Goal: Information Seeking & Learning: Learn about a topic

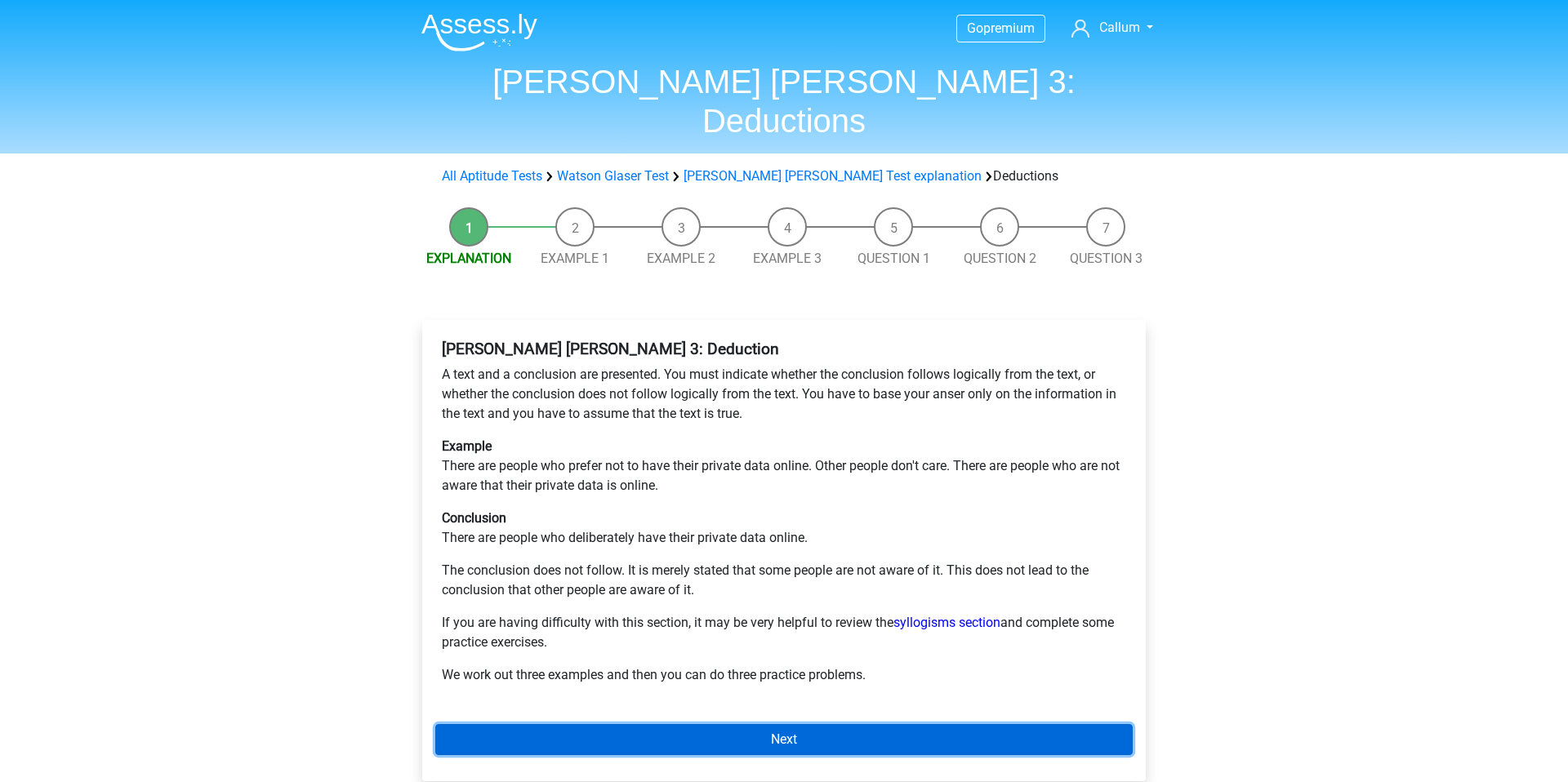
click at [665, 725] on link "Next" at bounding box center [784, 739] width 697 height 31
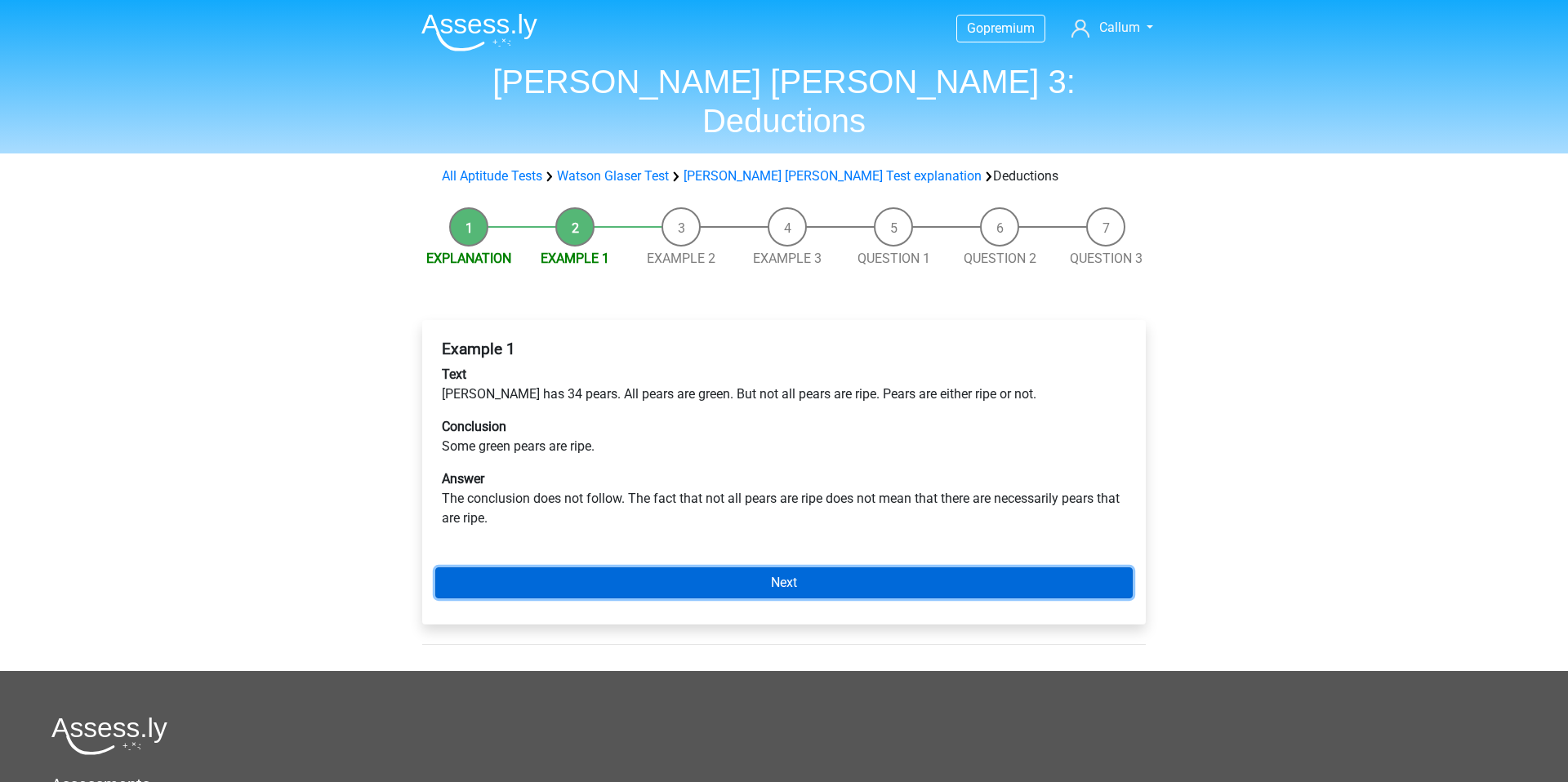
click at [860, 567] on link "Next" at bounding box center [784, 582] width 697 height 31
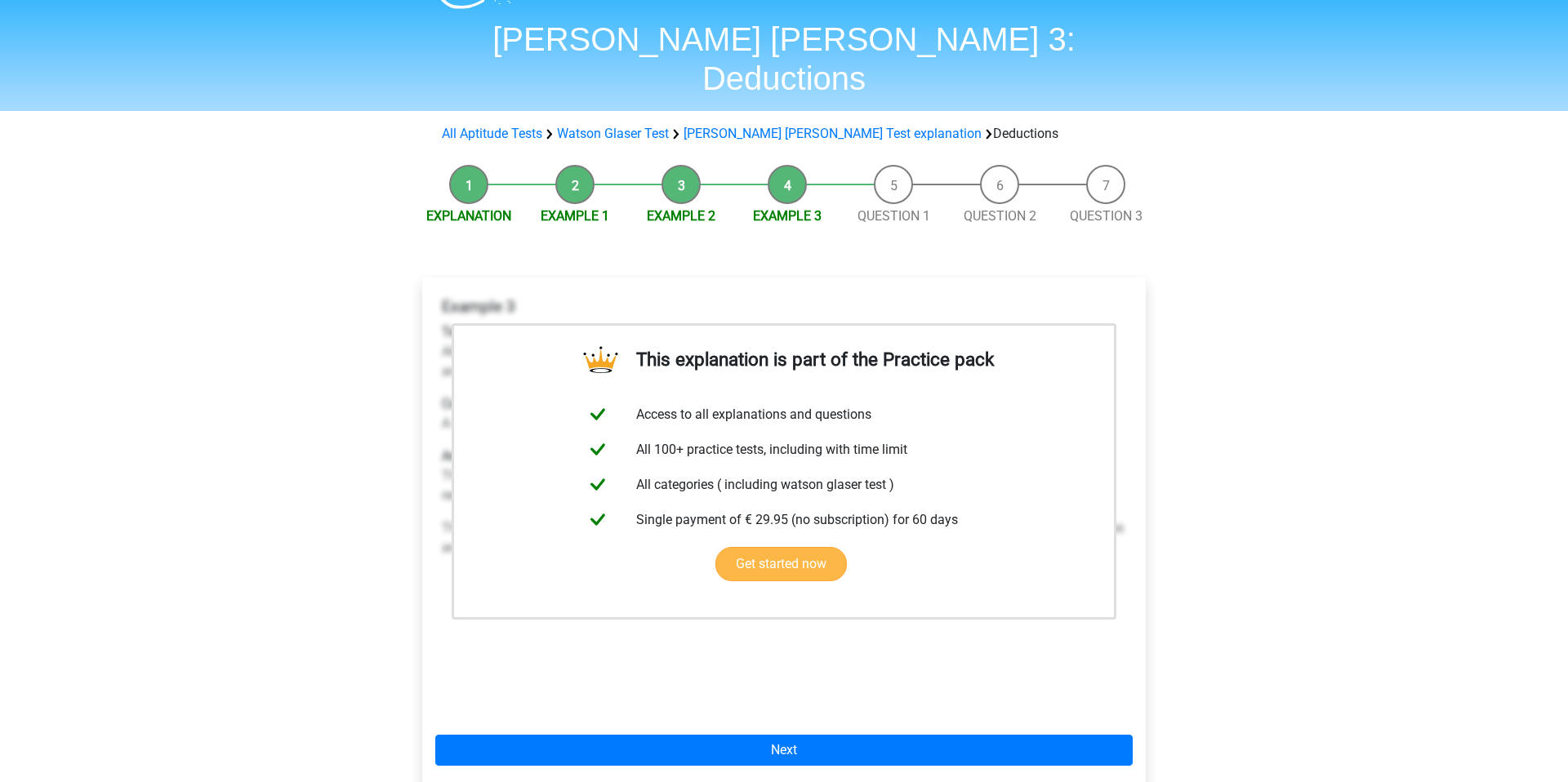
scroll to position [118, 0]
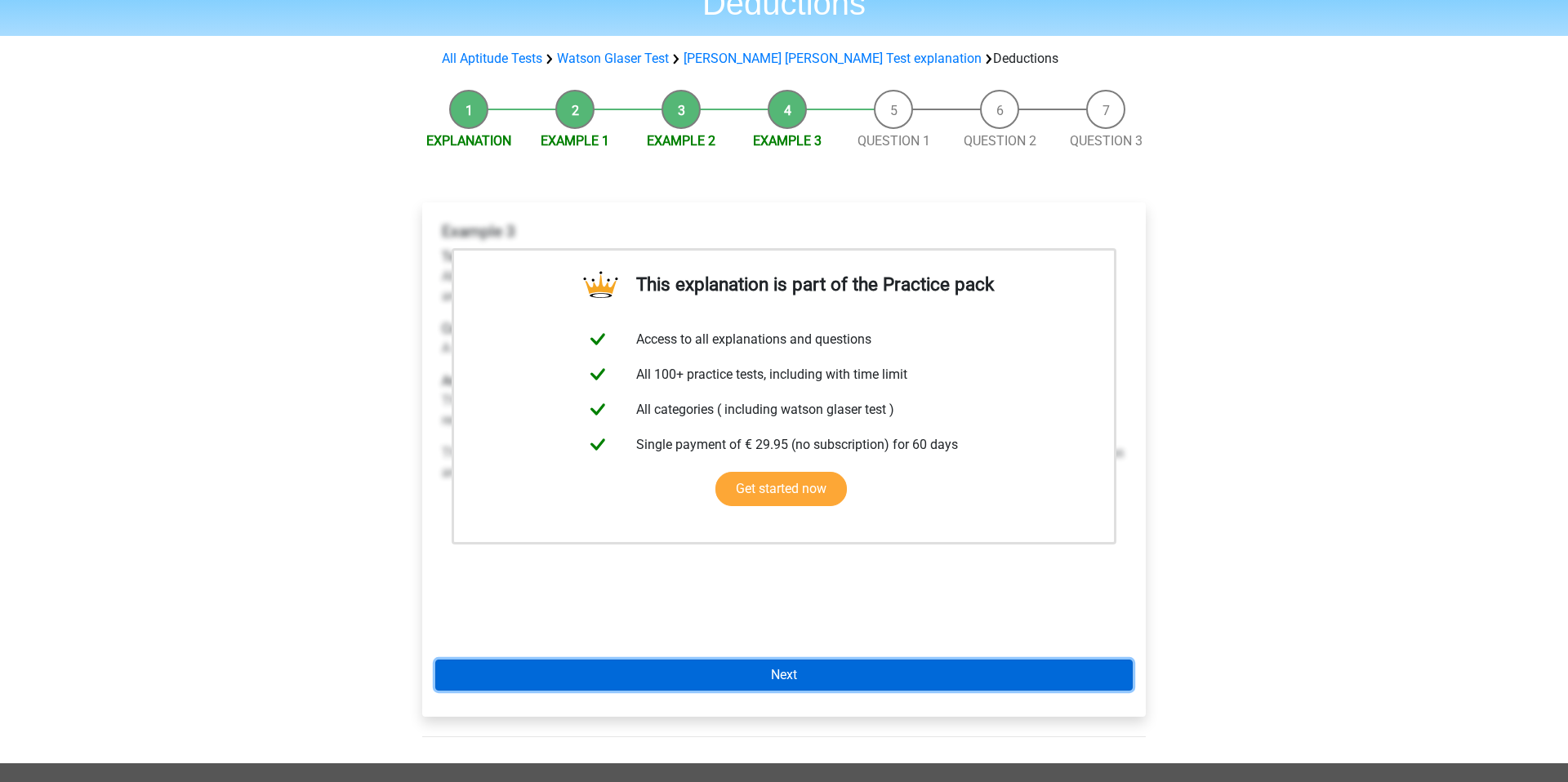
click at [831, 659] on link "Next" at bounding box center [784, 674] width 697 height 31
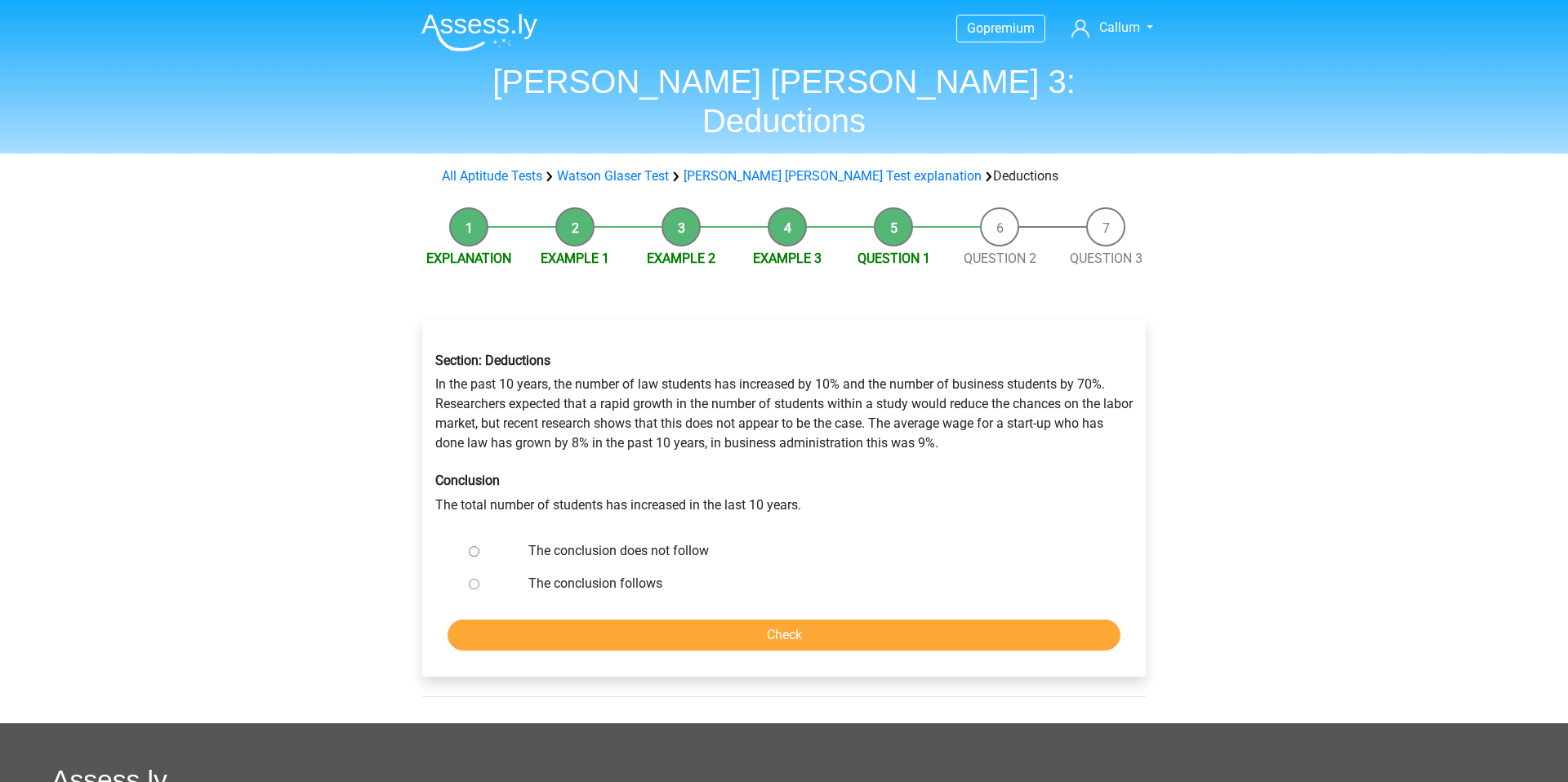
click at [656, 574] on label "The conclusion follows" at bounding box center [811, 584] width 565 height 20
click at [479, 579] on input "The conclusion follows" at bounding box center [473, 584] width 11 height 11
radio input "true"
click at [736, 620] on input "Check" at bounding box center [784, 635] width 673 height 31
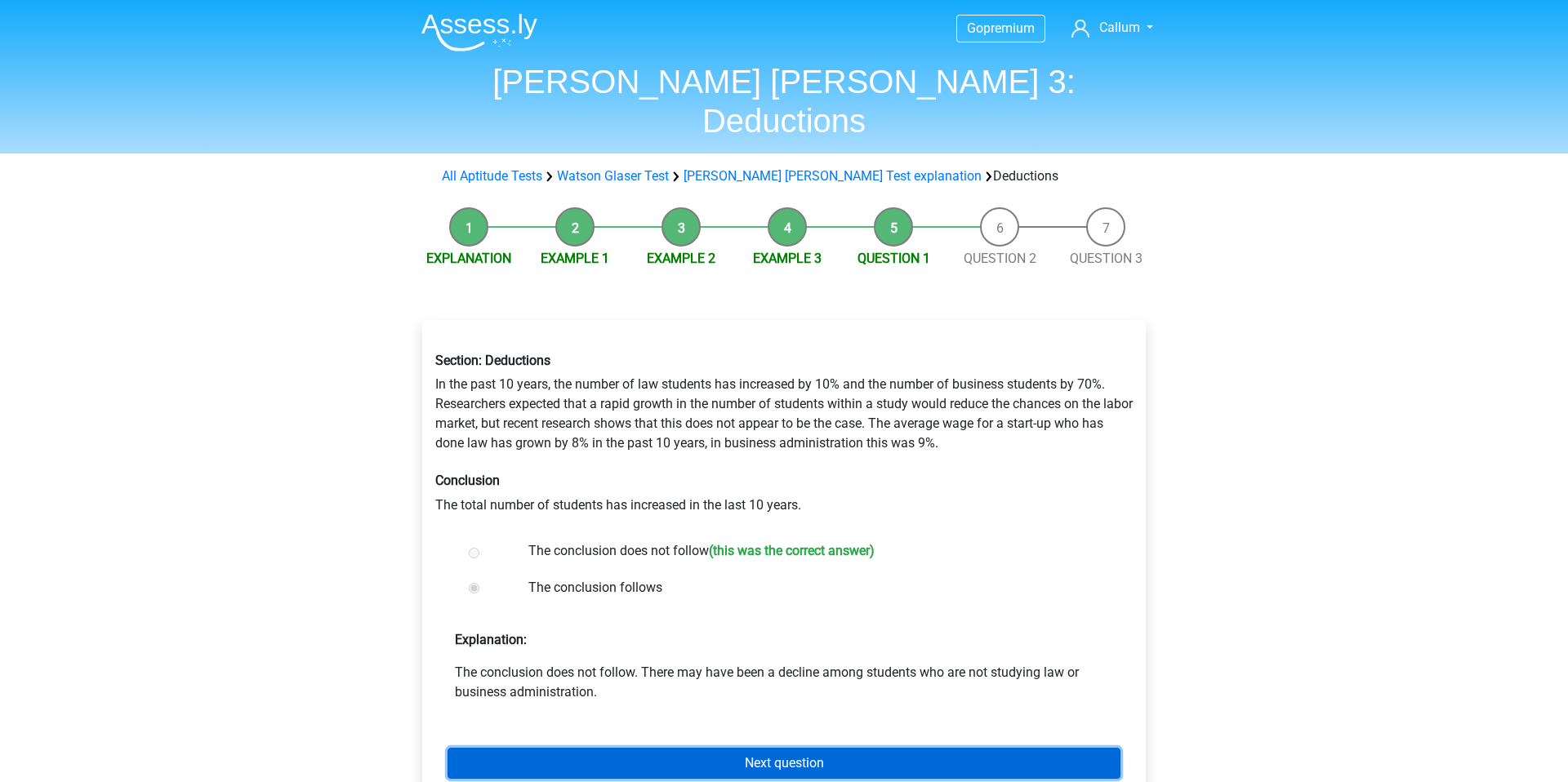
click at [804, 747] on link "Next question" at bounding box center [784, 762] width 673 height 31
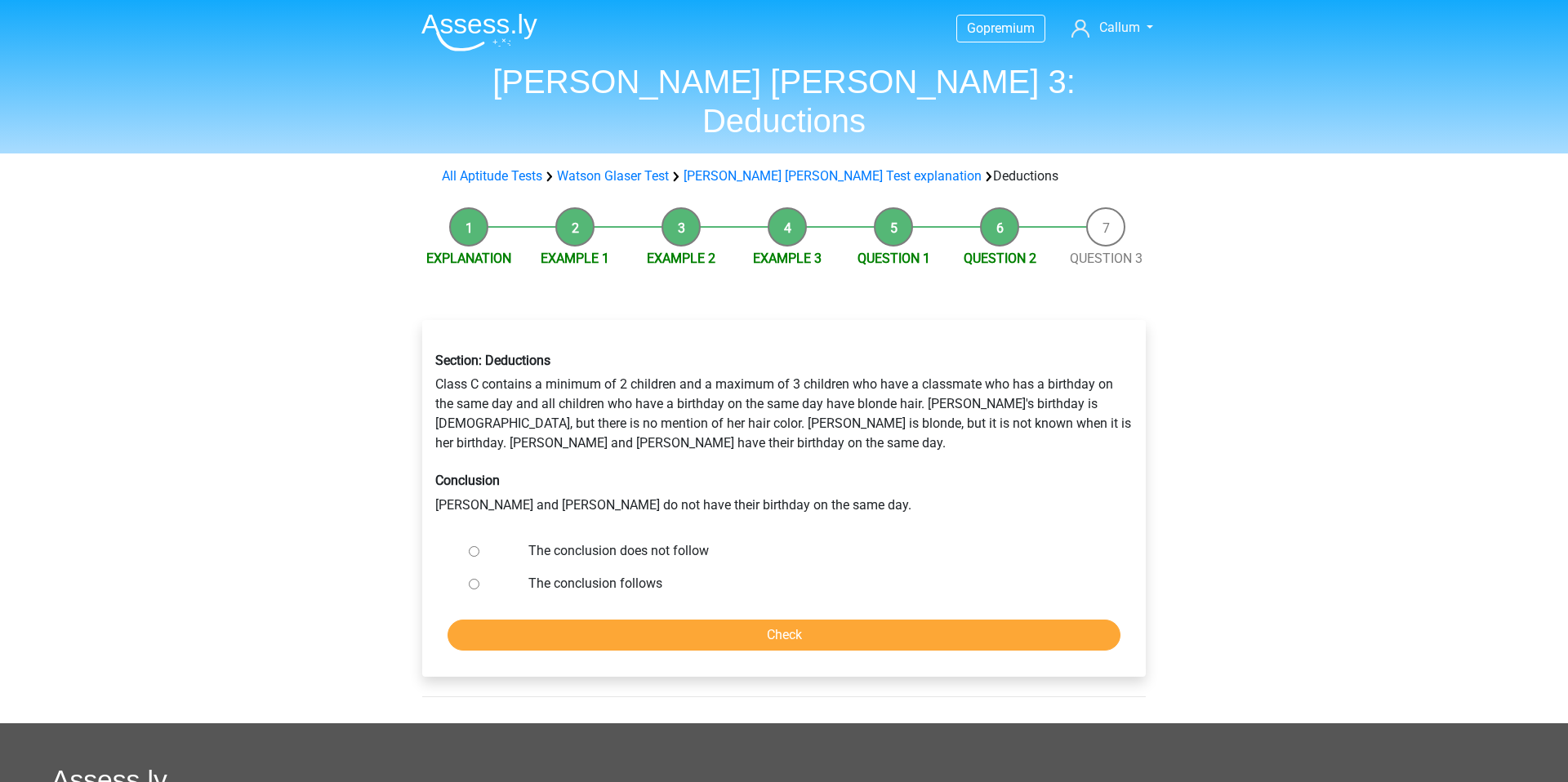
click at [677, 541] on label "The conclusion does not follow" at bounding box center [811, 551] width 565 height 20
click at [479, 546] on input "The conclusion does not follow" at bounding box center [473, 551] width 11 height 11
radio input "true"
click at [714, 620] on input "Check" at bounding box center [784, 635] width 673 height 31
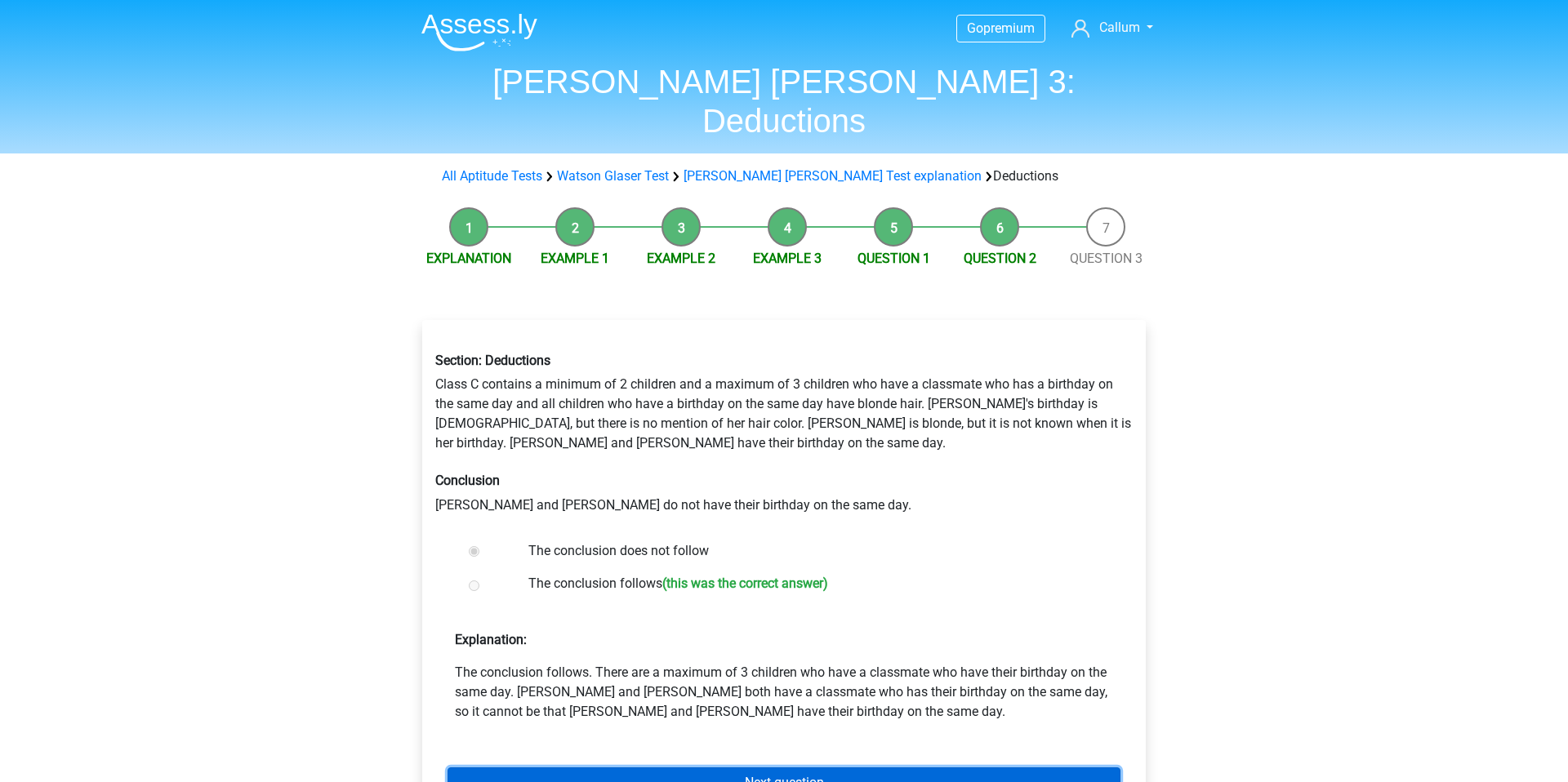
click at [804, 767] on link "Next question" at bounding box center [784, 782] width 673 height 31
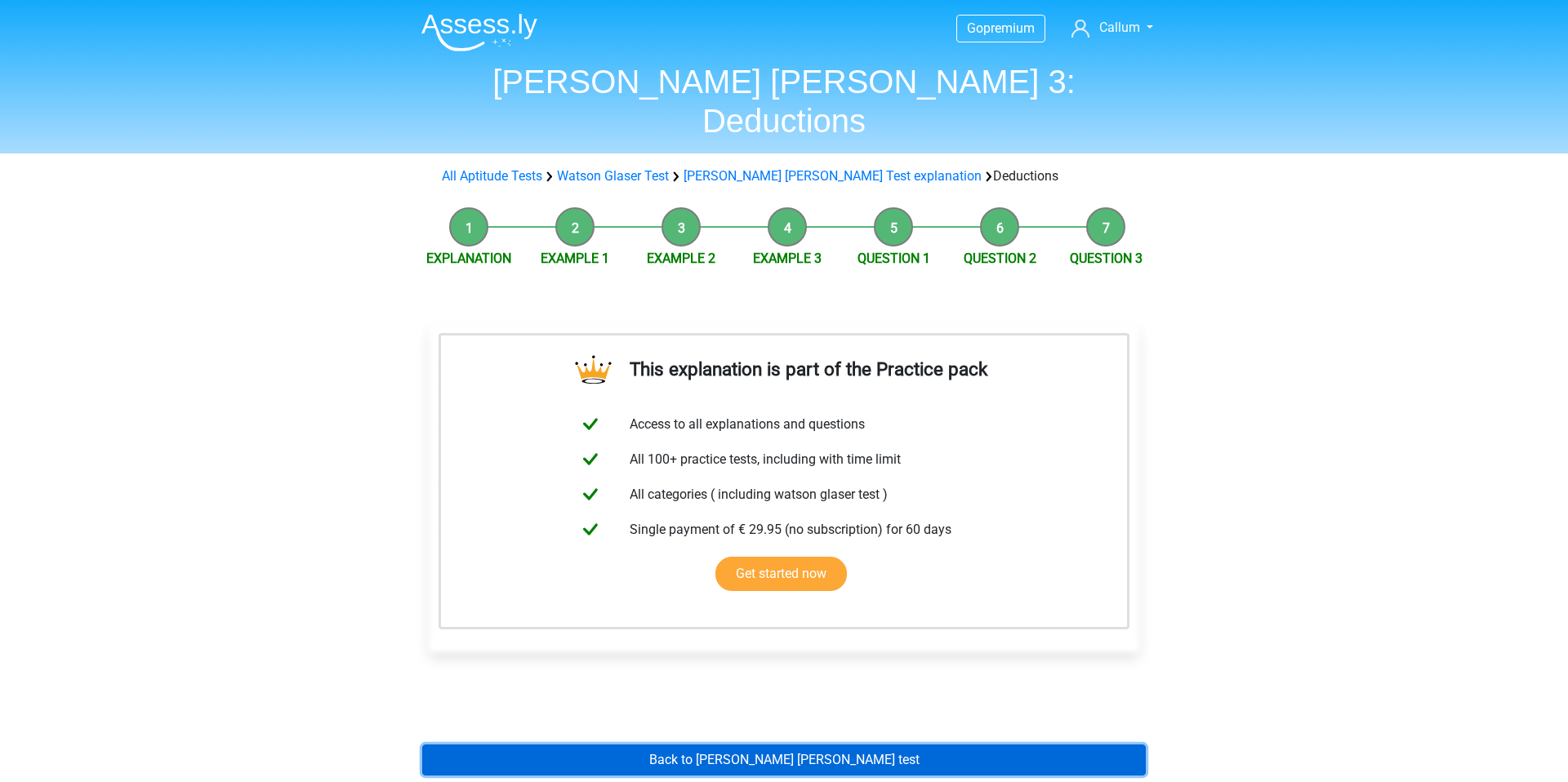
click at [805, 744] on link "Back to watson glaser test" at bounding box center [783, 759] width 724 height 31
